Goal: Transaction & Acquisition: Purchase product/service

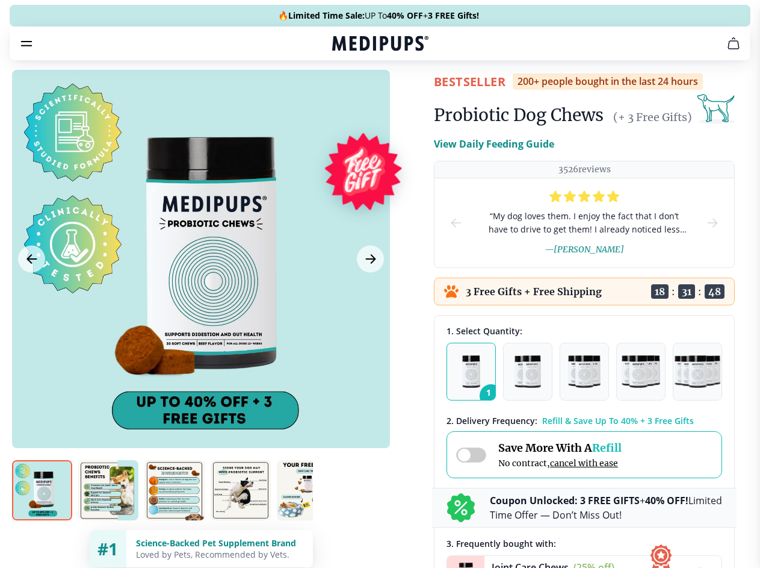
click at [346, 96] on span "Supplements" at bounding box center [376, 102] width 60 height 12
click at [408, 95] on icon "button" at bounding box center [415, 102] width 14 height 14
click at [727, 51] on icon "cart" at bounding box center [734, 43] width 14 height 14
click at [0, 0] on span "Get FREE Gift" at bounding box center [0, 0] width 0 height 0
click at [0, 0] on icon "button" at bounding box center [0, 0] width 0 height 0
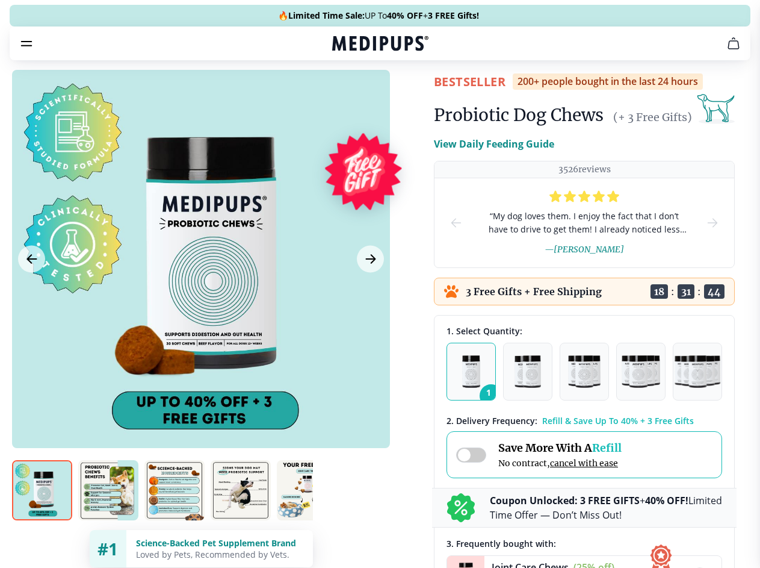
click at [200, 287] on div at bounding box center [201, 259] width 378 height 378
click at [31, 287] on div at bounding box center [380, 284] width 760 height 568
click at [369, 263] on icon "Next Image" at bounding box center [370, 259] width 9 height 8
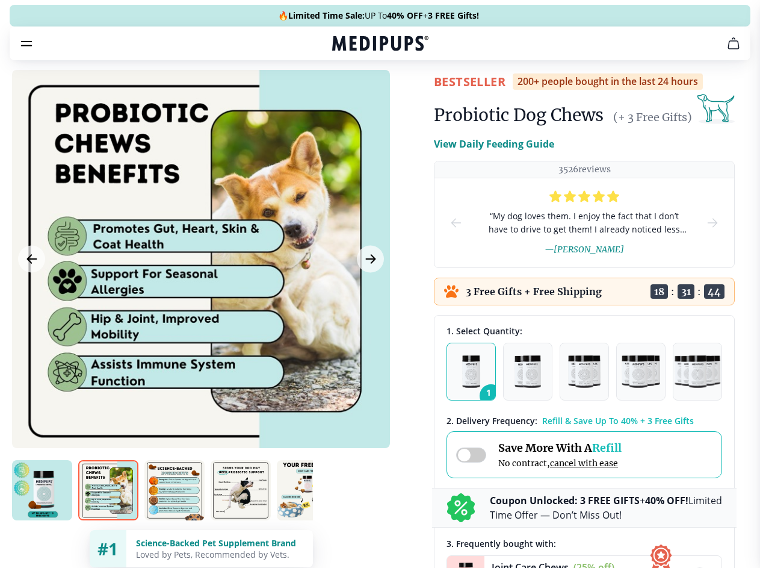
click at [42, 512] on img at bounding box center [42, 490] width 60 height 60
